Goal: Navigation & Orientation: Find specific page/section

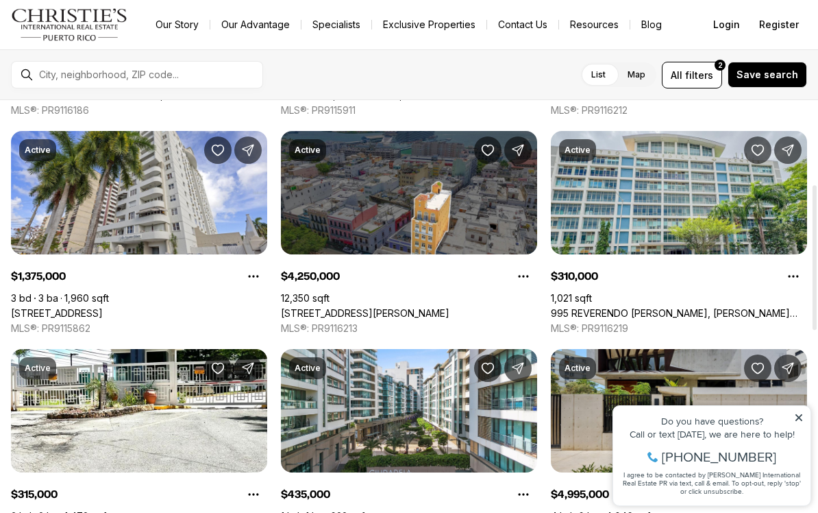
scroll to position [244, 0]
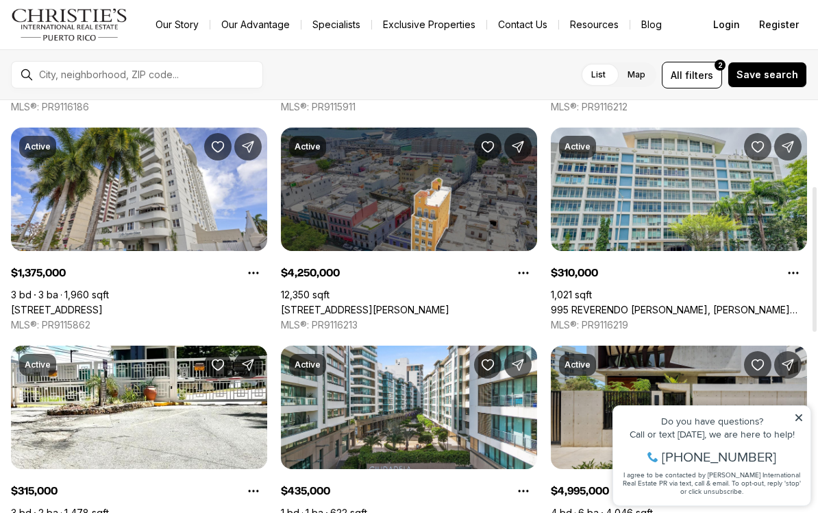
click at [648, 69] on label "Map" at bounding box center [637, 74] width 40 height 25
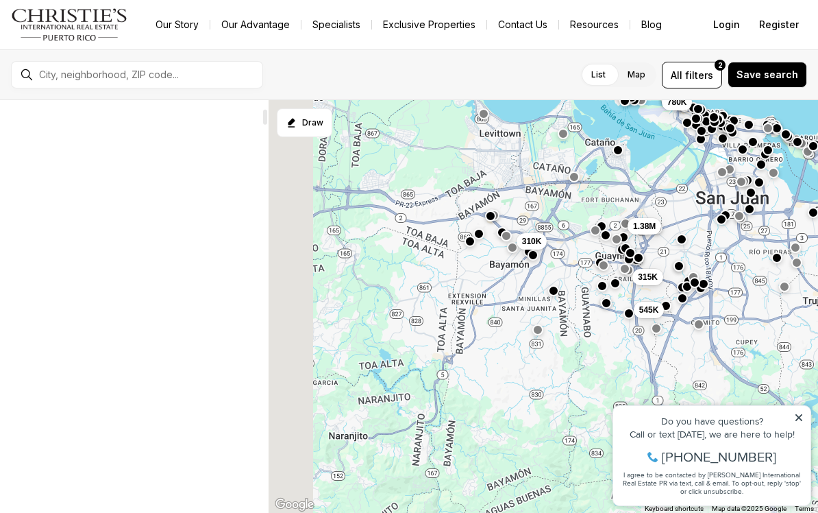
scroll to position [183, 0]
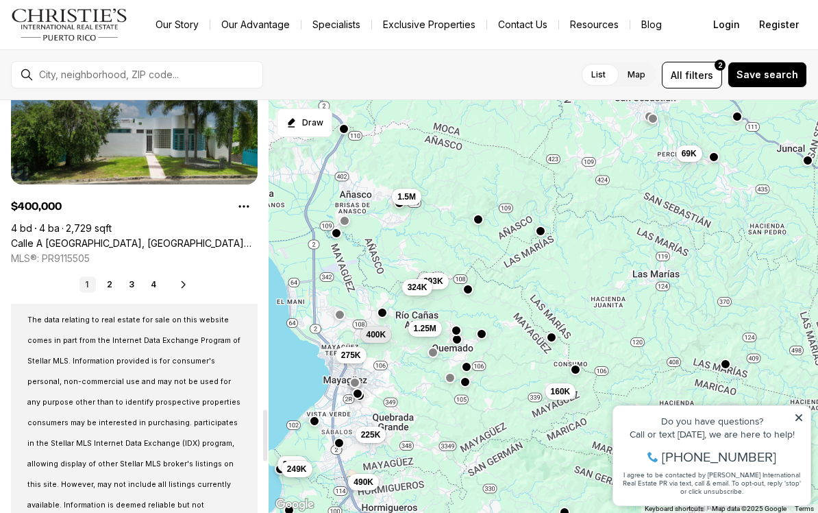
scroll to position [2489, 0]
click at [116, 281] on link "2" at bounding box center [109, 284] width 16 height 16
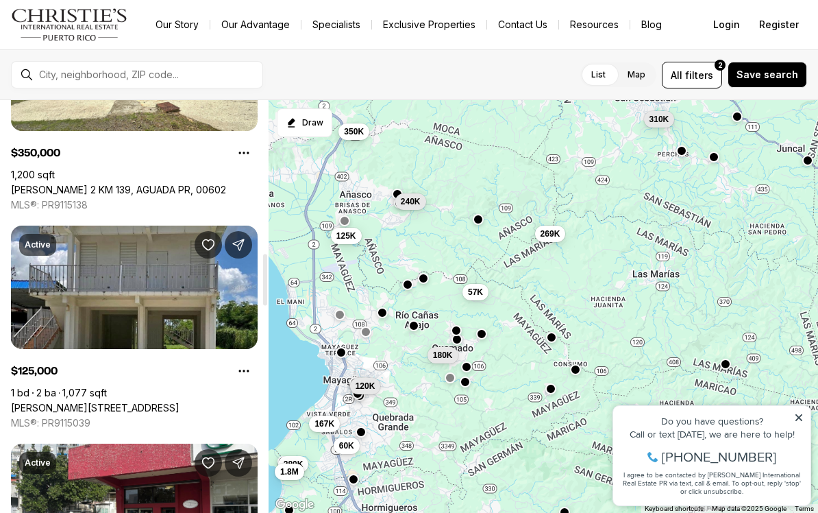
scroll to position [1236, 0]
